Goal: Register for event/course

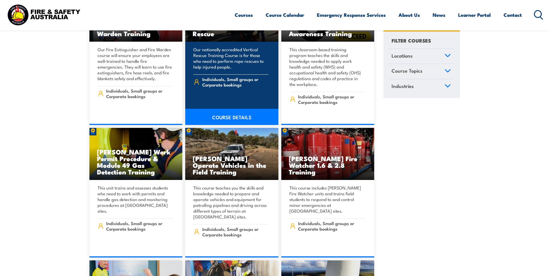
scroll to position [1825, 0]
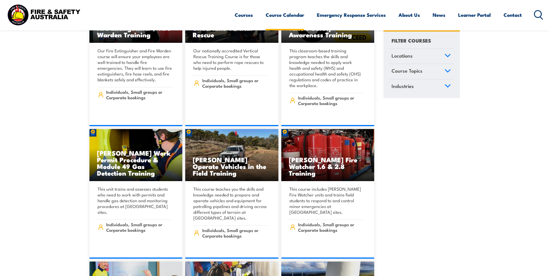
click at [293, 16] on link "Course Calendar" at bounding box center [285, 14] width 39 height 15
click at [514, 15] on link "Contact" at bounding box center [513, 14] width 18 height 15
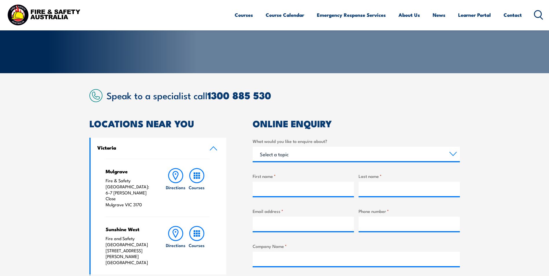
scroll to position [145, 0]
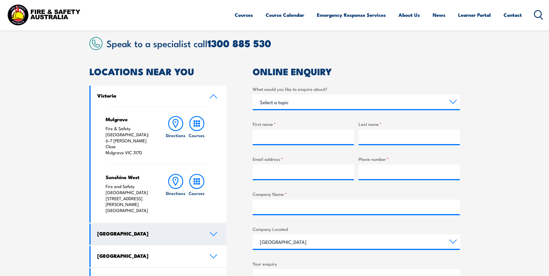
click at [167, 231] on h4 "New South Wales" at bounding box center [149, 234] width 104 height 6
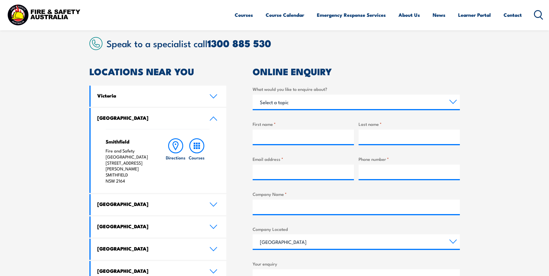
click at [375, 61] on article "Speak to a specialist call 1300 885 530 LOCATIONS NEAR YOU Victoria Mulgrave Fi…" at bounding box center [274, 203] width 371 height 332
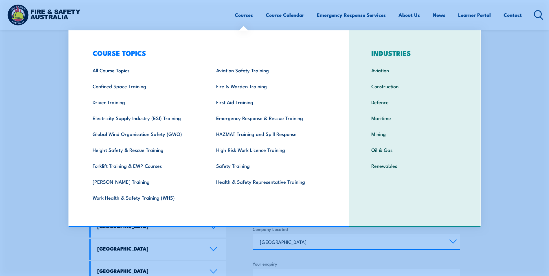
click at [242, 15] on link "Courses" at bounding box center [244, 14] width 18 height 15
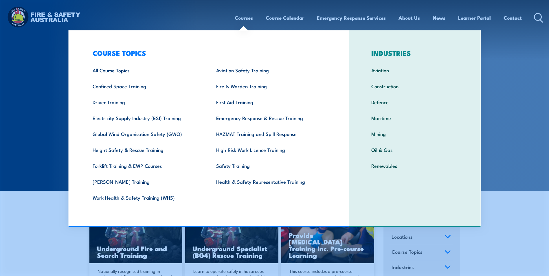
click at [243, 15] on link "Courses" at bounding box center [244, 17] width 18 height 15
click at [240, 101] on link "First Aid Training" at bounding box center [269, 102] width 124 height 16
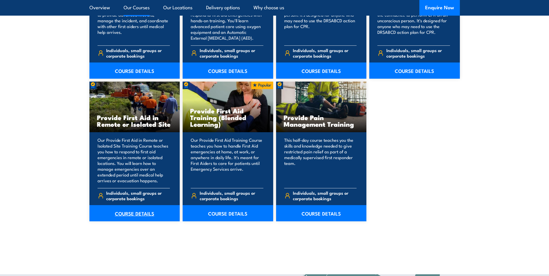
scroll to position [840, 0]
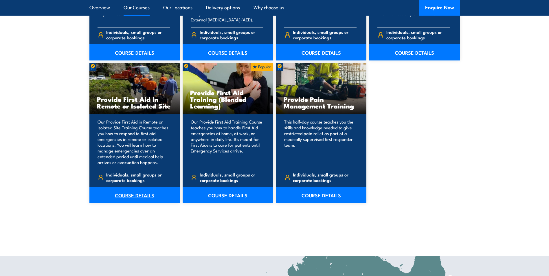
click at [135, 195] on link "COURSE DETAILS" at bounding box center [134, 195] width 91 height 16
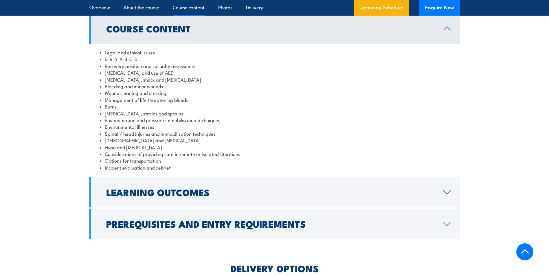
scroll to position [579, 0]
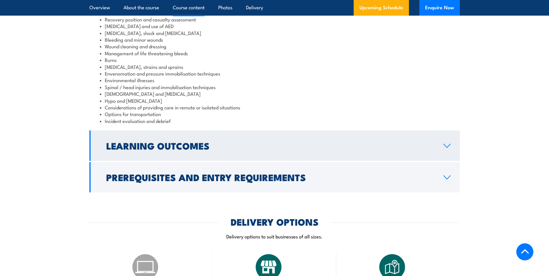
click at [447, 144] on icon at bounding box center [447, 146] width 8 height 5
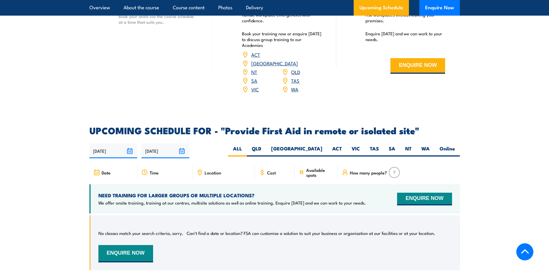
scroll to position [860, 0]
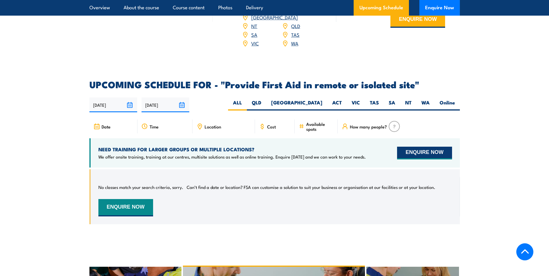
click at [427, 147] on button "ENQUIRE NOW" at bounding box center [424, 153] width 55 height 13
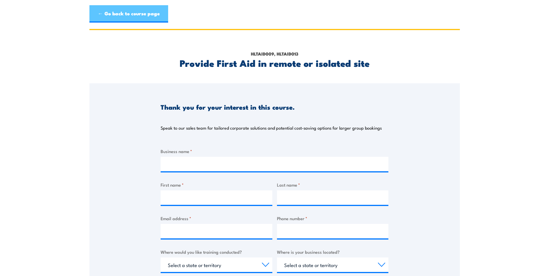
click at [101, 12] on link "← Go back to course page" at bounding box center [128, 13] width 79 height 17
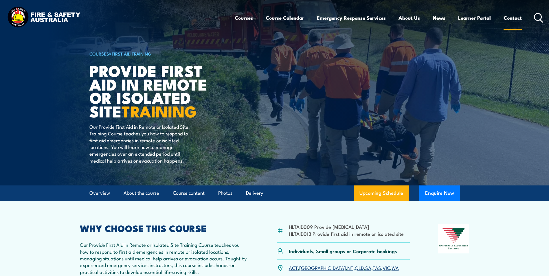
click at [514, 18] on link "Contact" at bounding box center [513, 17] width 18 height 15
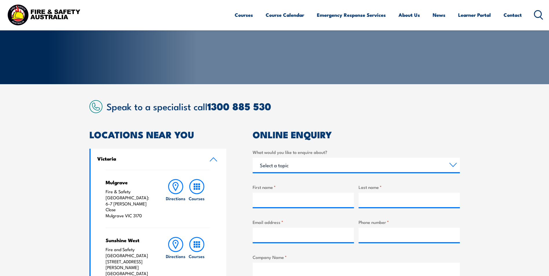
scroll to position [87, 0]
